Goal: Information Seeking & Learning: Learn about a topic

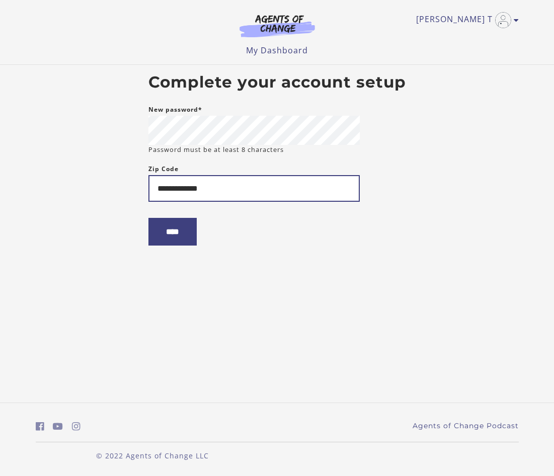
click at [178, 189] on input "**********" at bounding box center [253, 188] width 211 height 27
type input "**********"
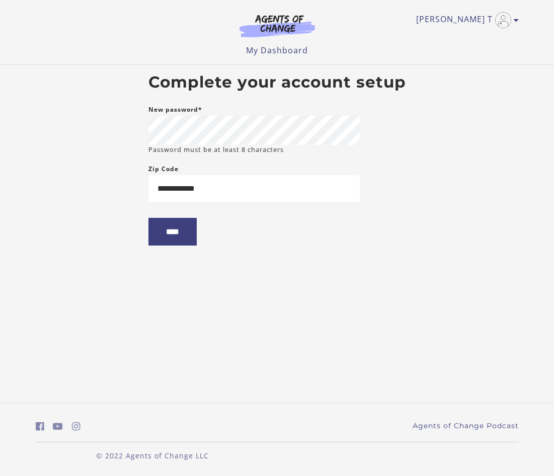
click at [349, 324] on body "**********" at bounding box center [277, 238] width 554 height 476
click at [201, 112] on label "New password*" at bounding box center [175, 110] width 54 height 12
click at [170, 228] on input "****" at bounding box center [172, 232] width 48 height 28
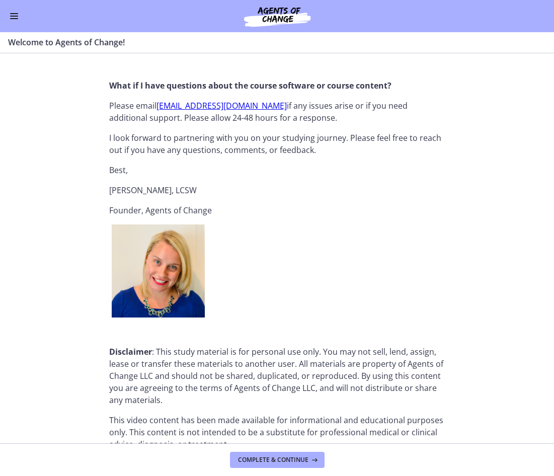
scroll to position [1185, 0]
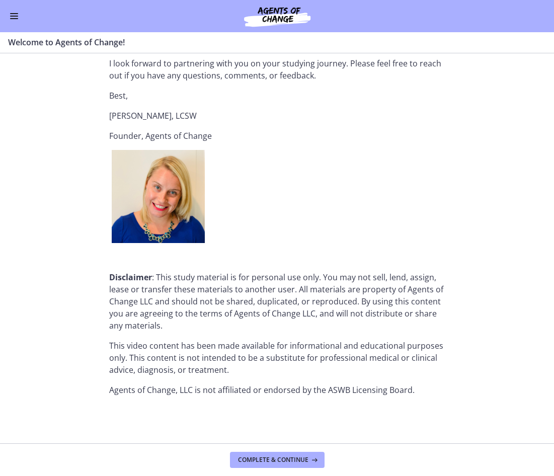
click at [314, 470] on footer "Complete & continue" at bounding box center [277, 459] width 554 height 33
click at [314, 457] on icon at bounding box center [313, 460] width 10 height 8
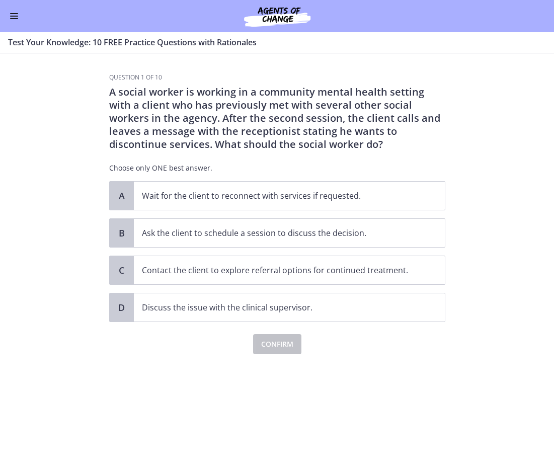
click at [498, 128] on section "Question 1 of 10 A social worker is working in a community mental health settin…" at bounding box center [277, 264] width 554 height 422
click at [262, 236] on p "Ask the client to schedule a session to discuss the decision." at bounding box center [279, 233] width 275 height 12
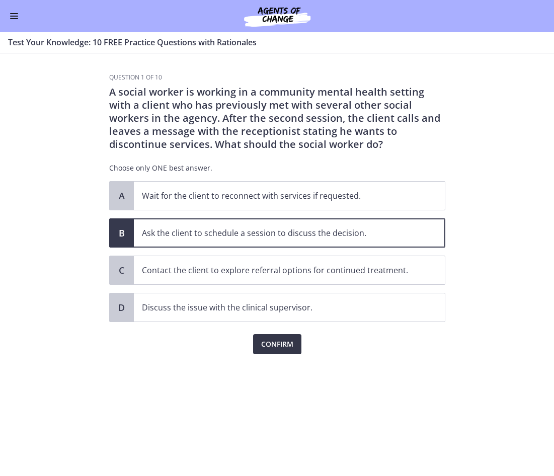
click at [271, 352] on button "Confirm" at bounding box center [277, 344] width 48 height 20
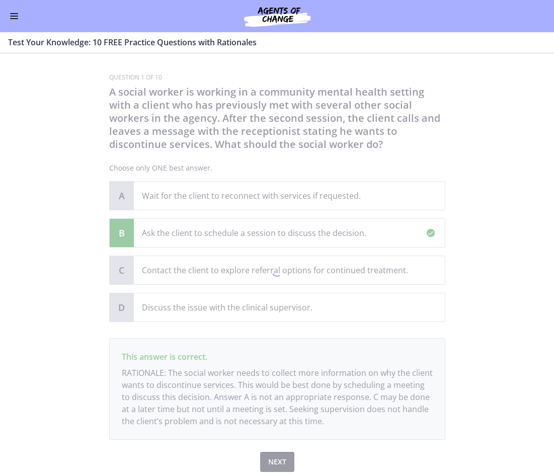
scroll to position [36, 0]
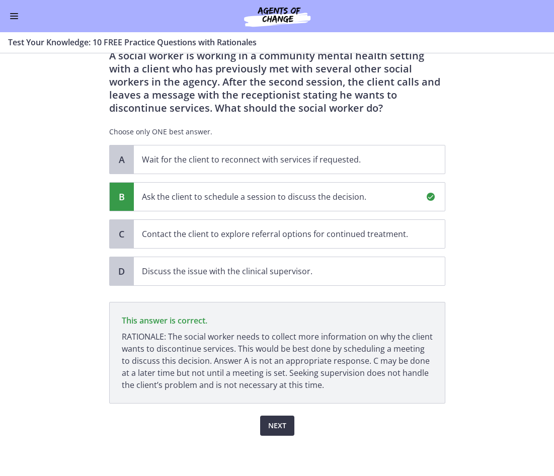
click at [269, 432] on button "Next" at bounding box center [277, 425] width 34 height 20
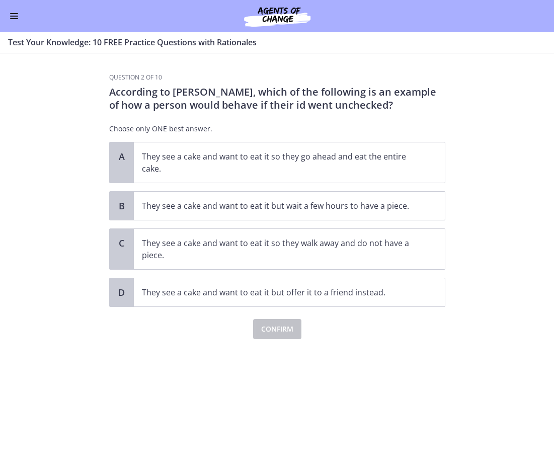
scroll to position [0, 0]
click at [279, 167] on p "They see a cake and want to eat it so they go ahead and eat the entire cake." at bounding box center [279, 162] width 275 height 24
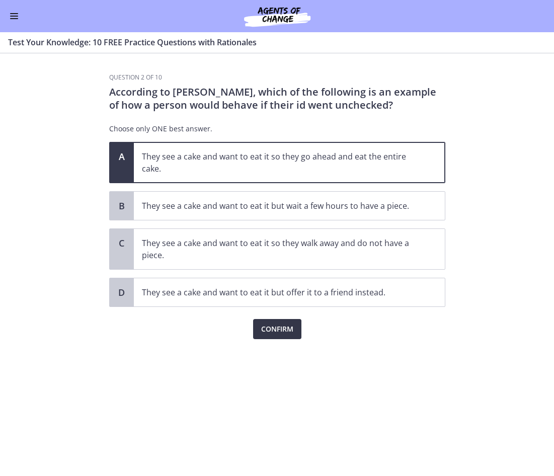
click at [278, 332] on span "Confirm" at bounding box center [277, 329] width 32 height 12
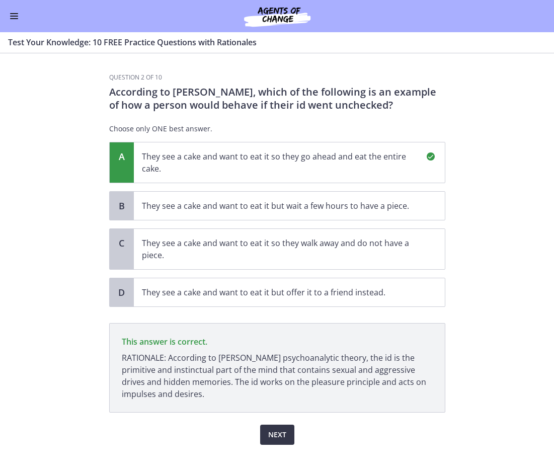
scroll to position [9, 0]
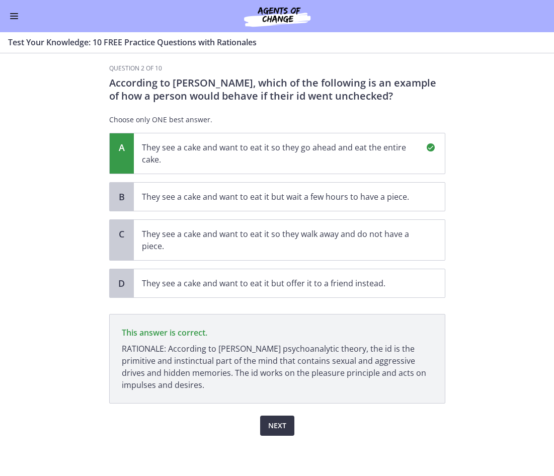
click at [274, 429] on span "Next" at bounding box center [277, 425] width 18 height 12
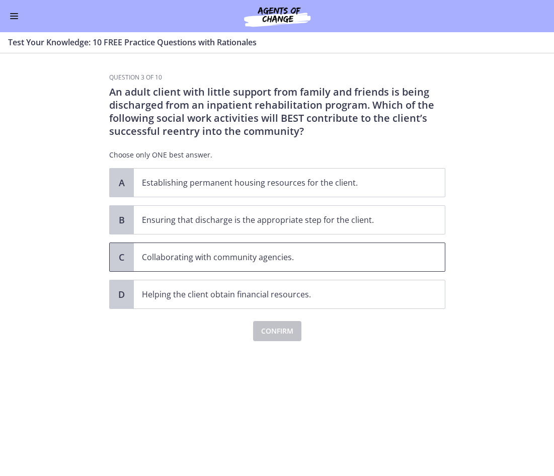
click at [407, 252] on p "Collaborating with community agencies." at bounding box center [279, 257] width 275 height 12
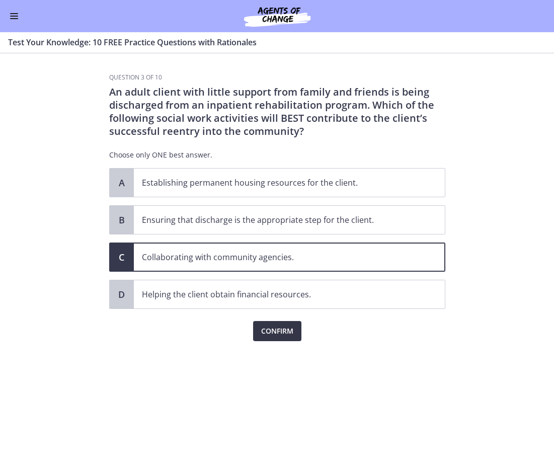
click at [291, 338] on button "Confirm" at bounding box center [277, 331] width 48 height 20
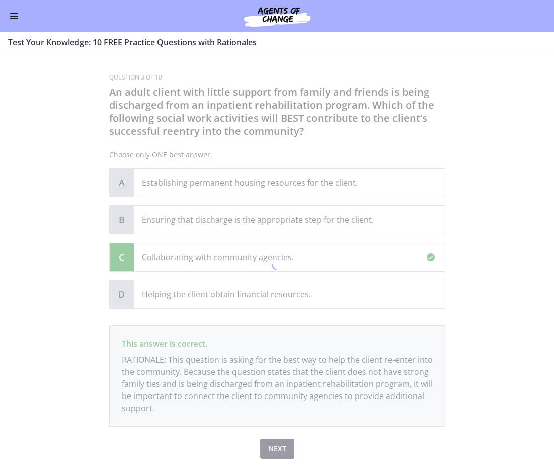
scroll to position [23, 0]
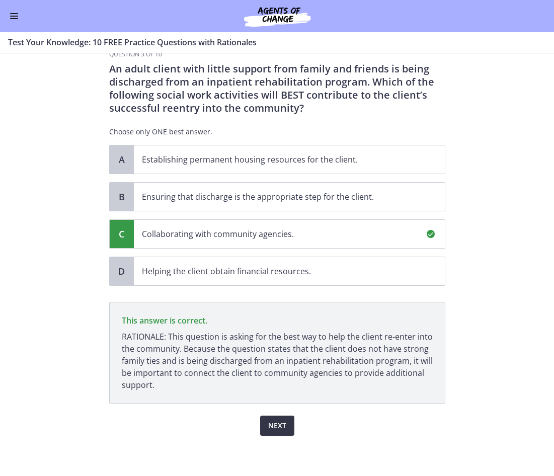
click at [272, 431] on span "Next" at bounding box center [277, 425] width 18 height 12
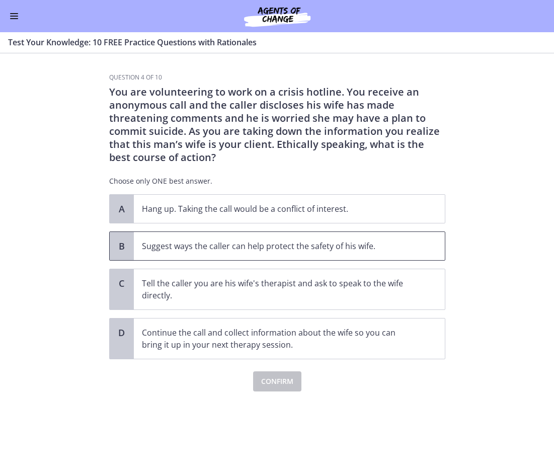
click at [403, 248] on p "Suggest ways the caller can help protect the safety of his wife." at bounding box center [279, 246] width 275 height 12
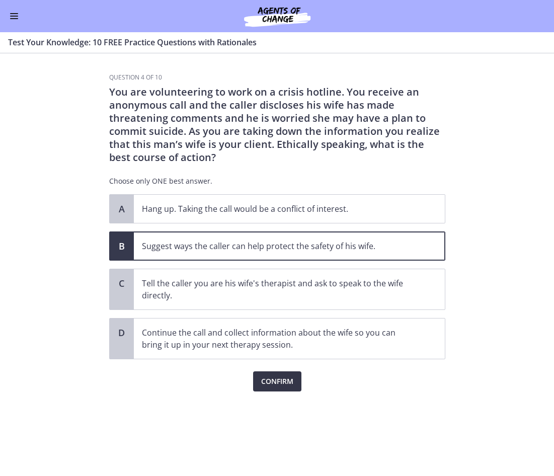
click at [275, 381] on span "Confirm" at bounding box center [277, 381] width 32 height 12
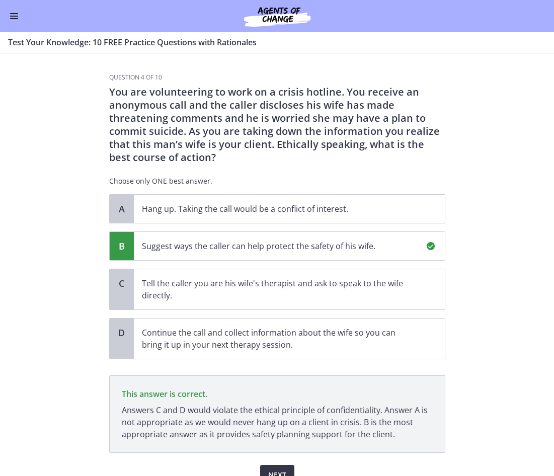
scroll to position [49, 0]
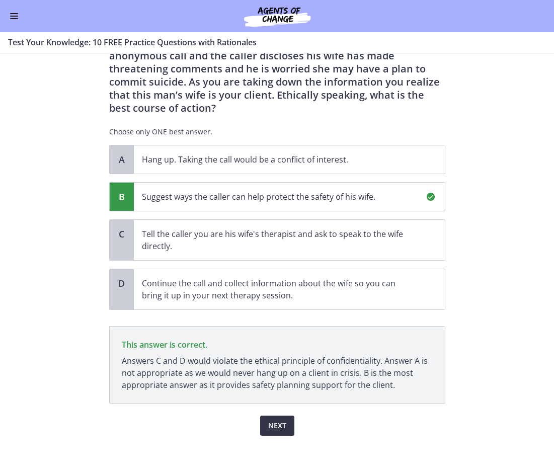
click at [281, 419] on span "Next" at bounding box center [277, 425] width 18 height 12
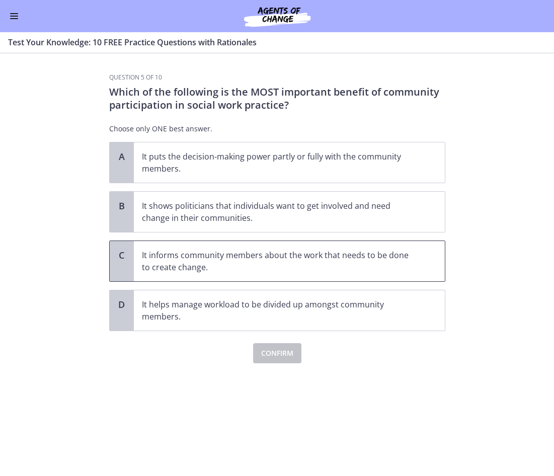
click at [370, 256] on p "It informs community members about the work that needs to be done to create cha…" at bounding box center [279, 261] width 275 height 24
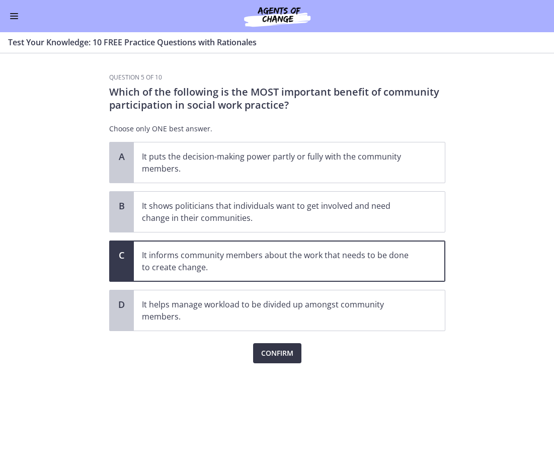
click at [280, 349] on span "Confirm" at bounding box center [277, 353] width 32 height 12
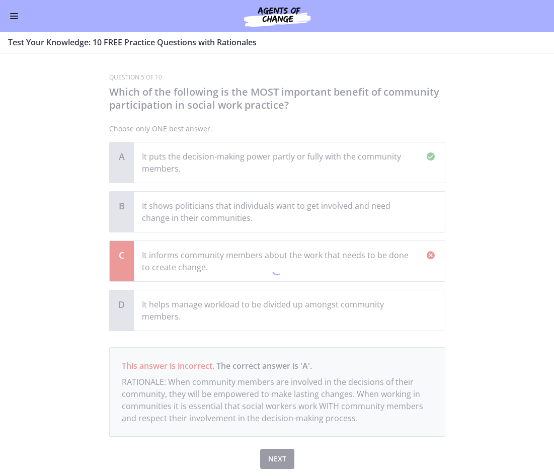
scroll to position [33, 0]
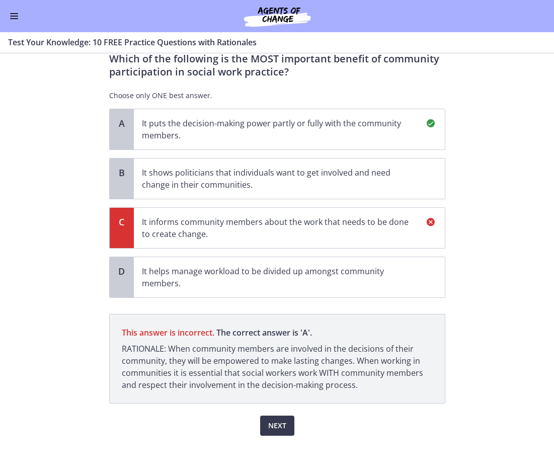
click at [274, 138] on p "It puts the decision-making power partly or fully with the community members." at bounding box center [279, 129] width 275 height 24
click at [284, 420] on button "Next" at bounding box center [277, 425] width 34 height 20
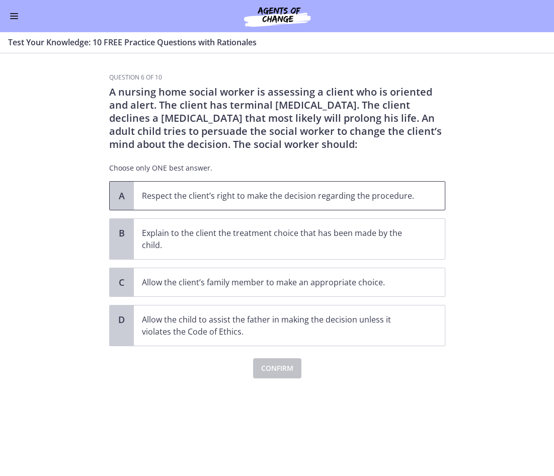
click at [306, 208] on span "Respect the client’s right to make the decision regarding the procedure." at bounding box center [289, 196] width 311 height 28
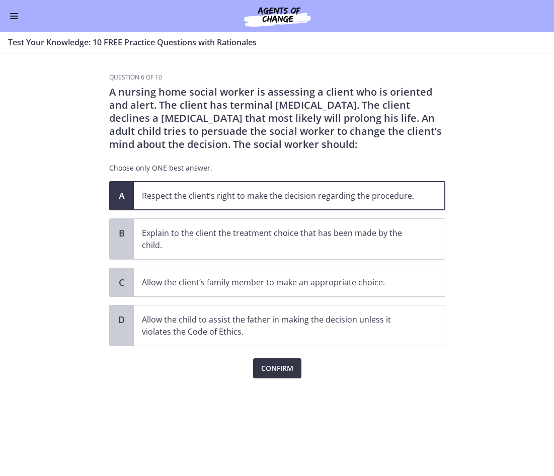
click at [272, 373] on span "Confirm" at bounding box center [277, 368] width 32 height 12
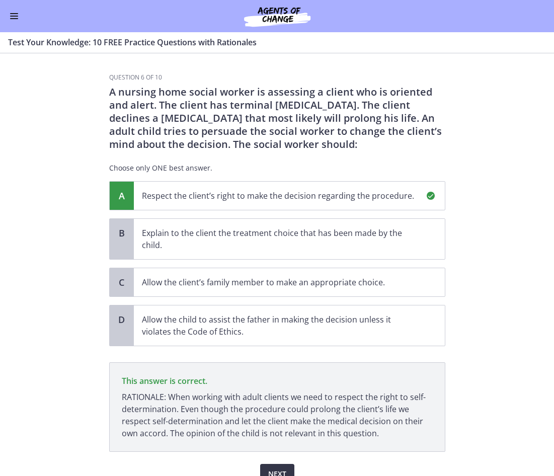
scroll to position [48, 0]
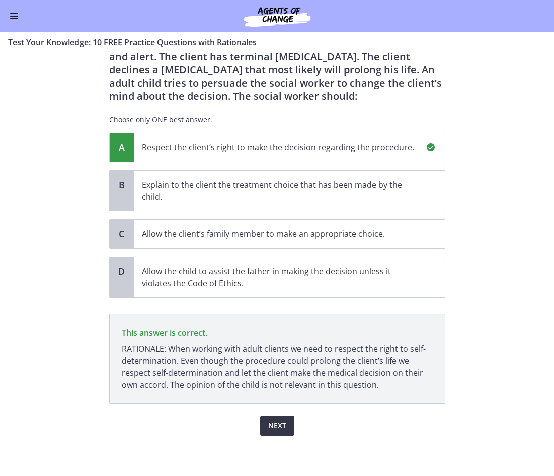
click at [277, 430] on span "Next" at bounding box center [277, 425] width 18 height 12
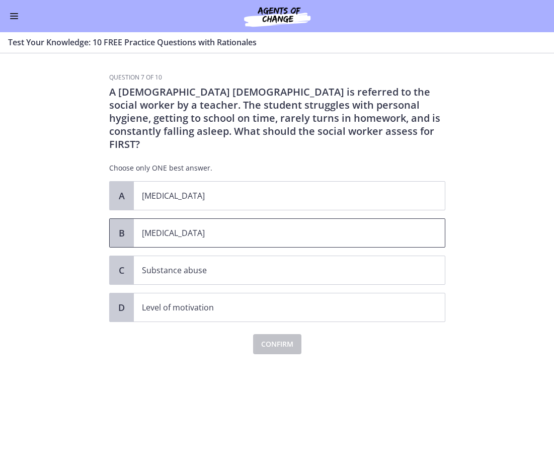
click at [237, 219] on span "[MEDICAL_DATA]" at bounding box center [289, 233] width 311 height 28
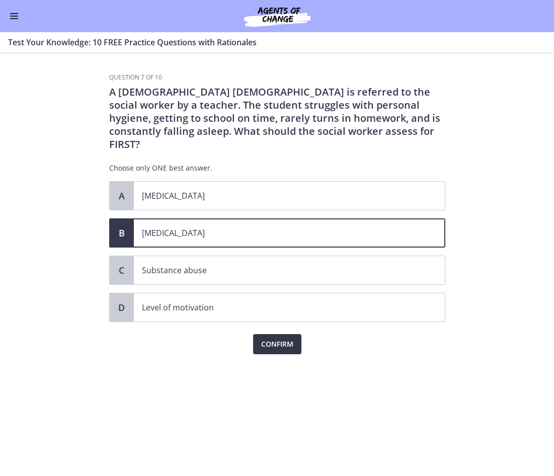
click at [299, 334] on button "Confirm" at bounding box center [277, 344] width 48 height 20
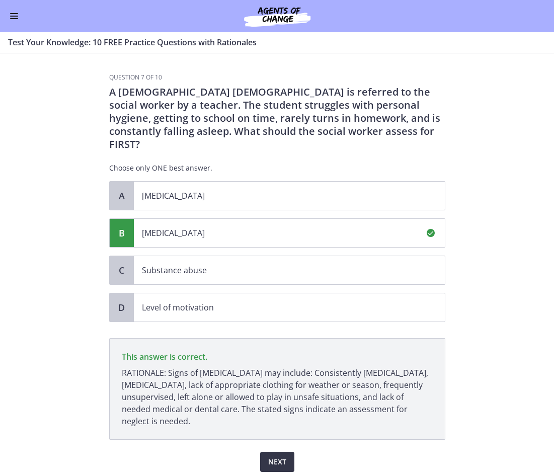
scroll to position [23, 0]
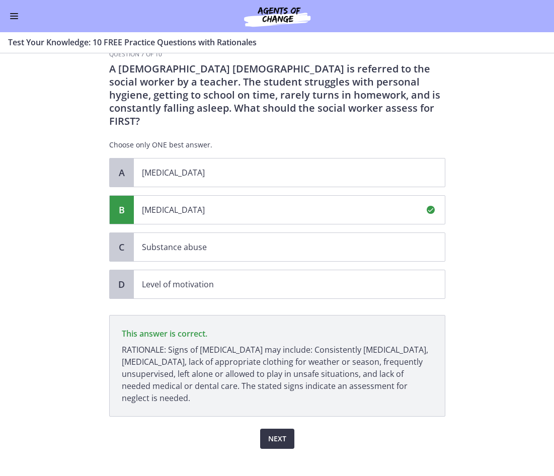
click at [283, 428] on button "Next" at bounding box center [277, 438] width 34 height 20
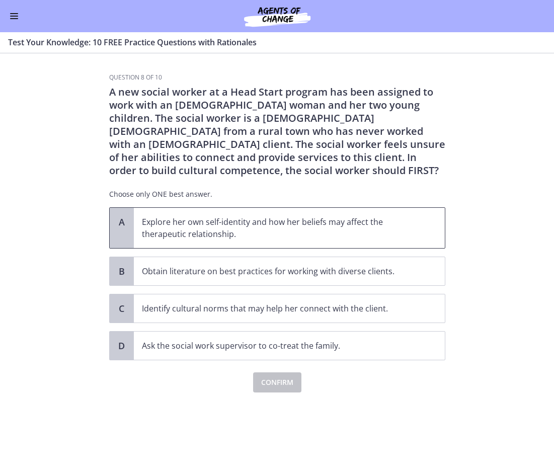
click at [340, 234] on p "Explore her own self-identity and how her beliefs may affect the therapeutic re…" at bounding box center [279, 228] width 275 height 24
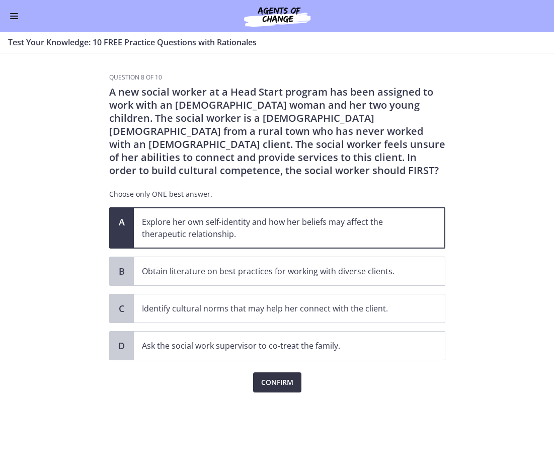
click at [293, 387] on button "Confirm" at bounding box center [277, 382] width 48 height 20
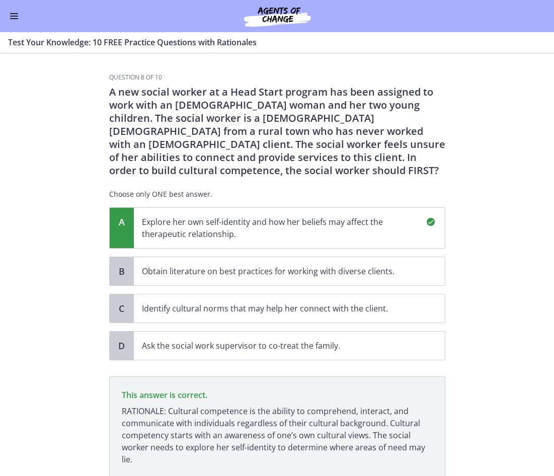
scroll to position [74, 0]
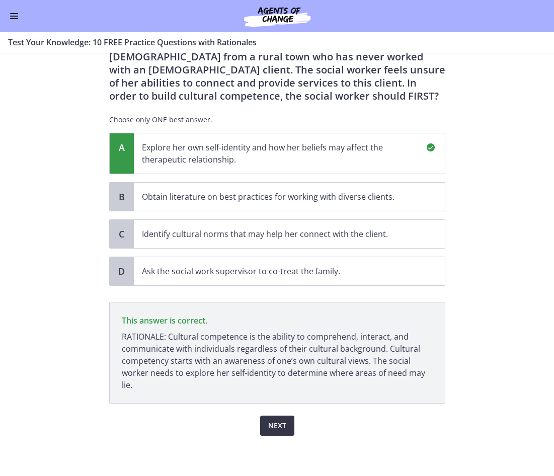
click at [283, 424] on button "Next" at bounding box center [277, 425] width 34 height 20
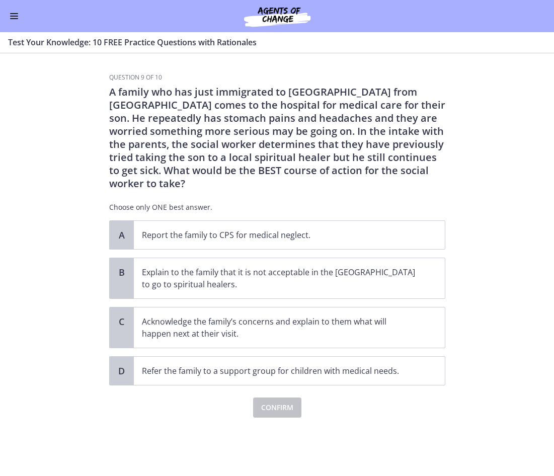
click at [486, 190] on section "Question 9 of 10 A family who has just immigrated to [GEOGRAPHIC_DATA] from [GE…" at bounding box center [277, 264] width 554 height 422
click at [438, 322] on span "Acknowledge the family’s concerns and explain to them what will happen next at …" at bounding box center [289, 327] width 311 height 40
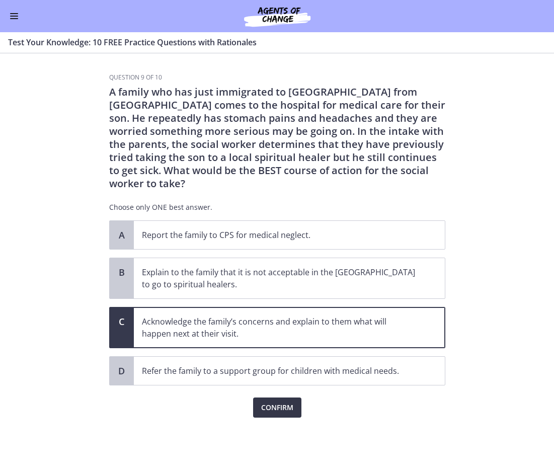
click at [282, 401] on span "Confirm" at bounding box center [277, 407] width 32 height 12
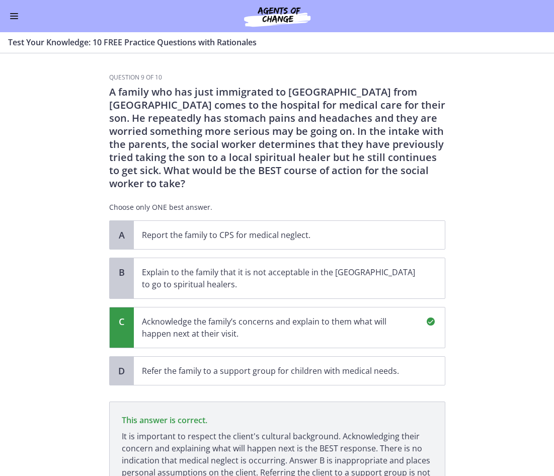
scroll to position [86, 0]
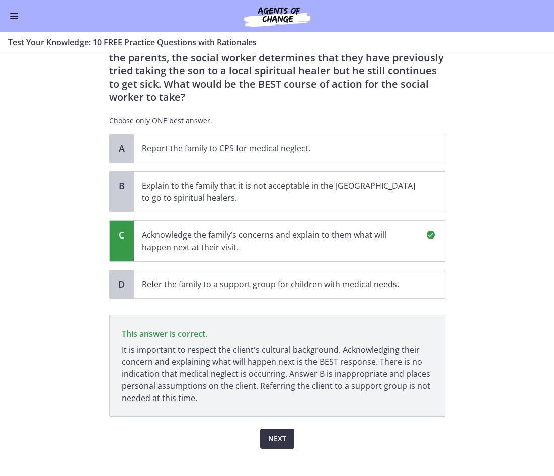
click at [283, 428] on button "Next" at bounding box center [277, 438] width 34 height 20
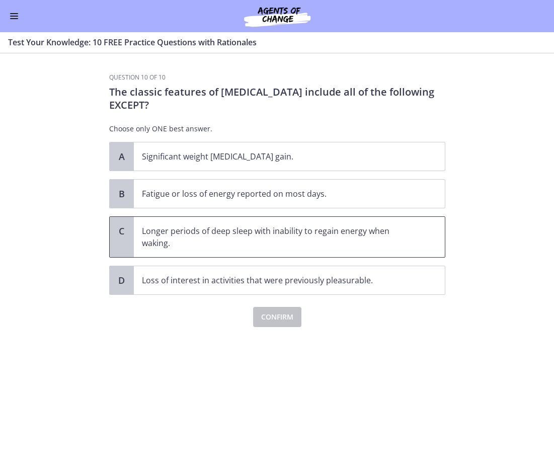
click at [395, 237] on p "Longer periods of deep sleep with inability to regain energy when waking." at bounding box center [279, 237] width 275 height 24
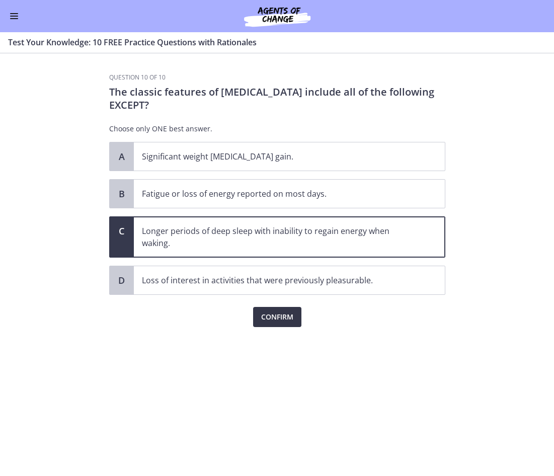
click at [279, 317] on span "Confirm" at bounding box center [277, 317] width 32 height 12
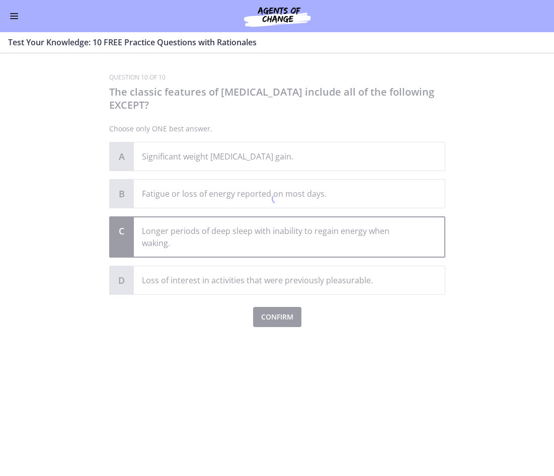
scroll to position [9, 0]
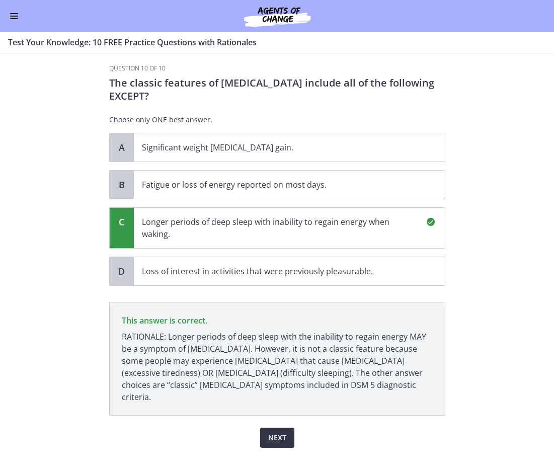
click at [260, 427] on button "Next" at bounding box center [277, 437] width 34 height 20
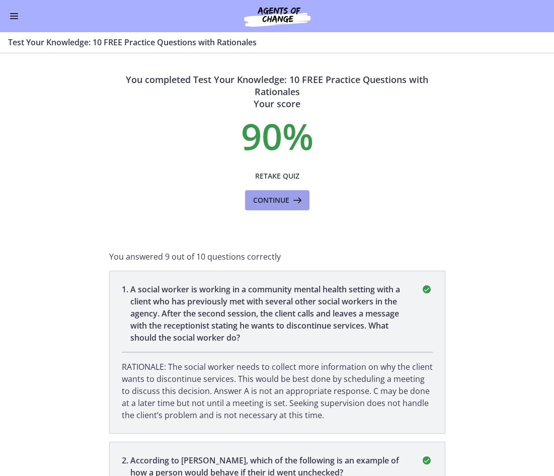
click at [272, 200] on span "Continue" at bounding box center [271, 200] width 36 height 12
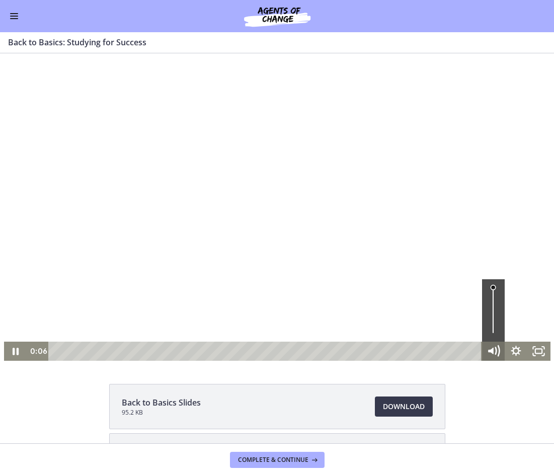
click at [495, 352] on g "Mute" at bounding box center [497, 350] width 4 height 10
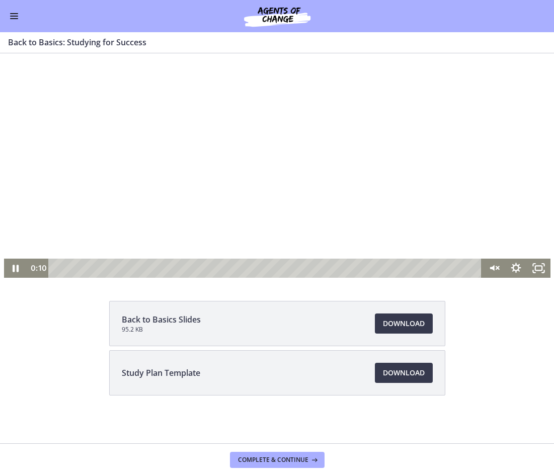
scroll to position [83, 0]
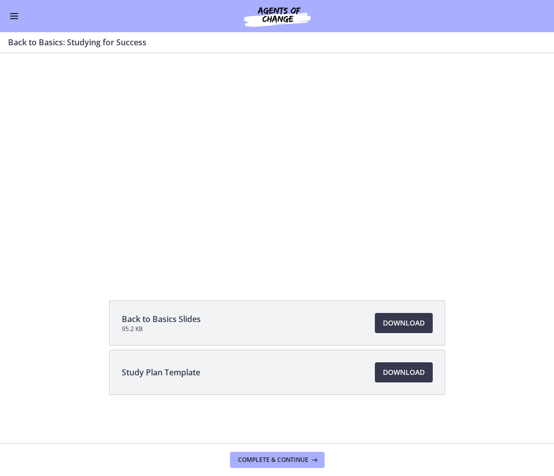
click at [332, 373] on li "Study Plan Template Download Opens in a new window" at bounding box center [277, 371] width 336 height 45
click at [387, 374] on span "Download Opens in a new window" at bounding box center [404, 372] width 42 height 12
click at [399, 323] on span "Download Opens in a new window" at bounding box center [404, 323] width 42 height 12
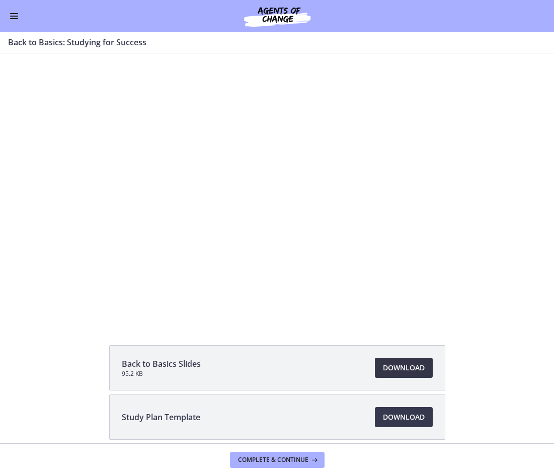
scroll to position [0, 0]
